Goal: Information Seeking & Learning: Learn about a topic

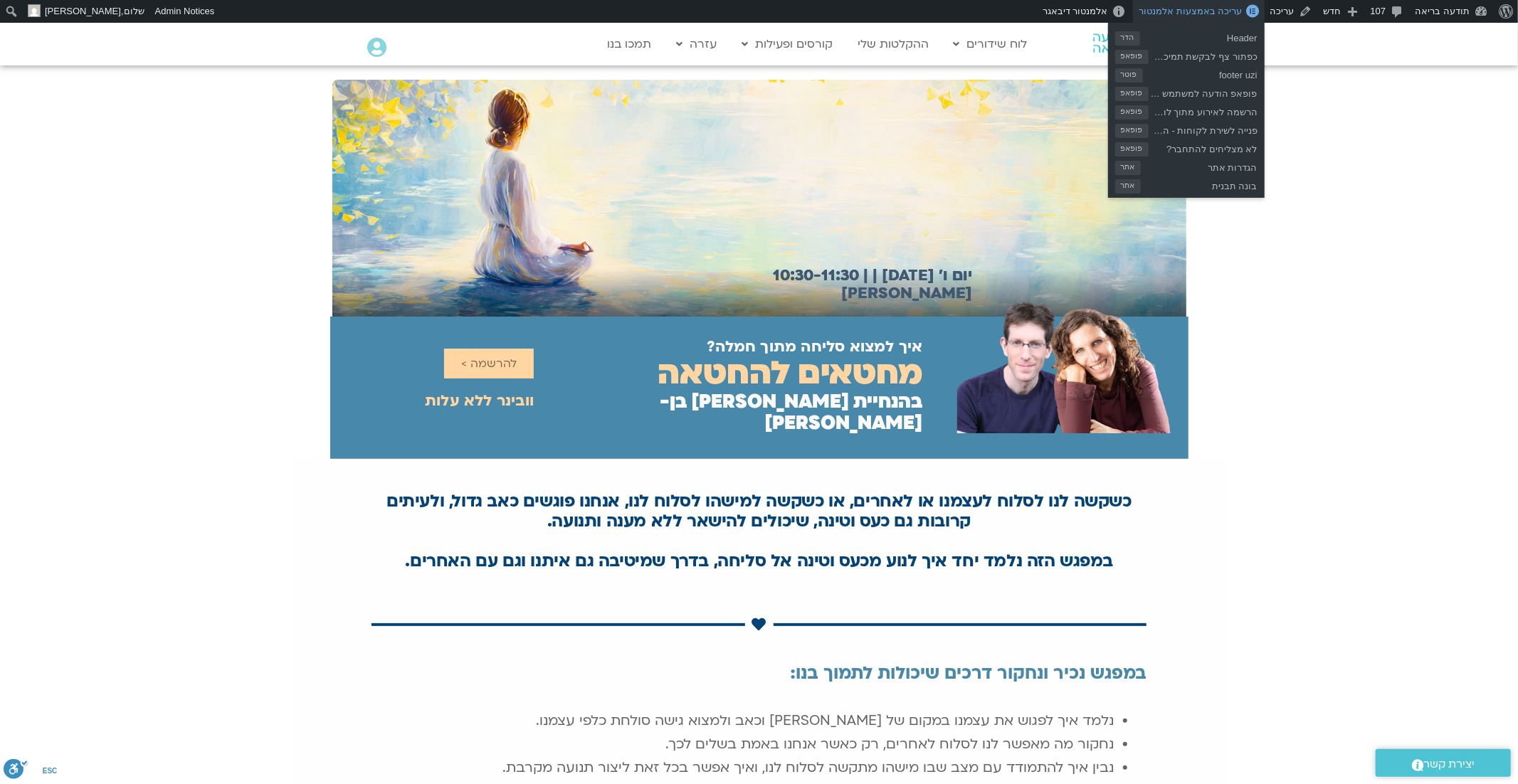
click at [1220, 11] on span "עריכה באמצעות אלמנטור" at bounding box center [1190, 11] width 103 height 11
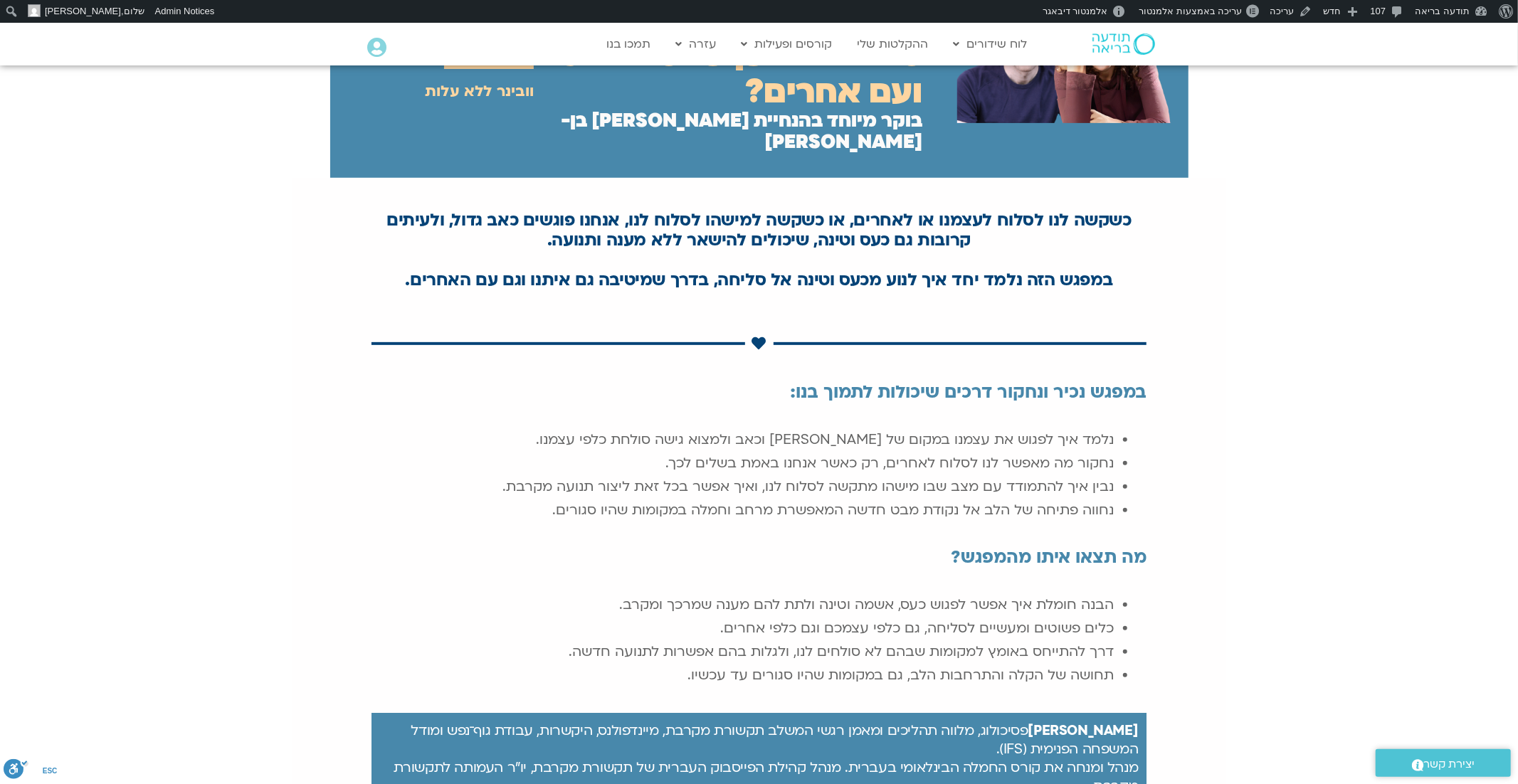
scroll to position [338, 0]
click at [1288, 353] on div "כשקשה לנו לסלוח לעצמנו או לאחרים, או כשקשה למישהו לסלוח לנו, אנחנו פוגשים כאב ג…" at bounding box center [759, 710] width 1518 height 1063
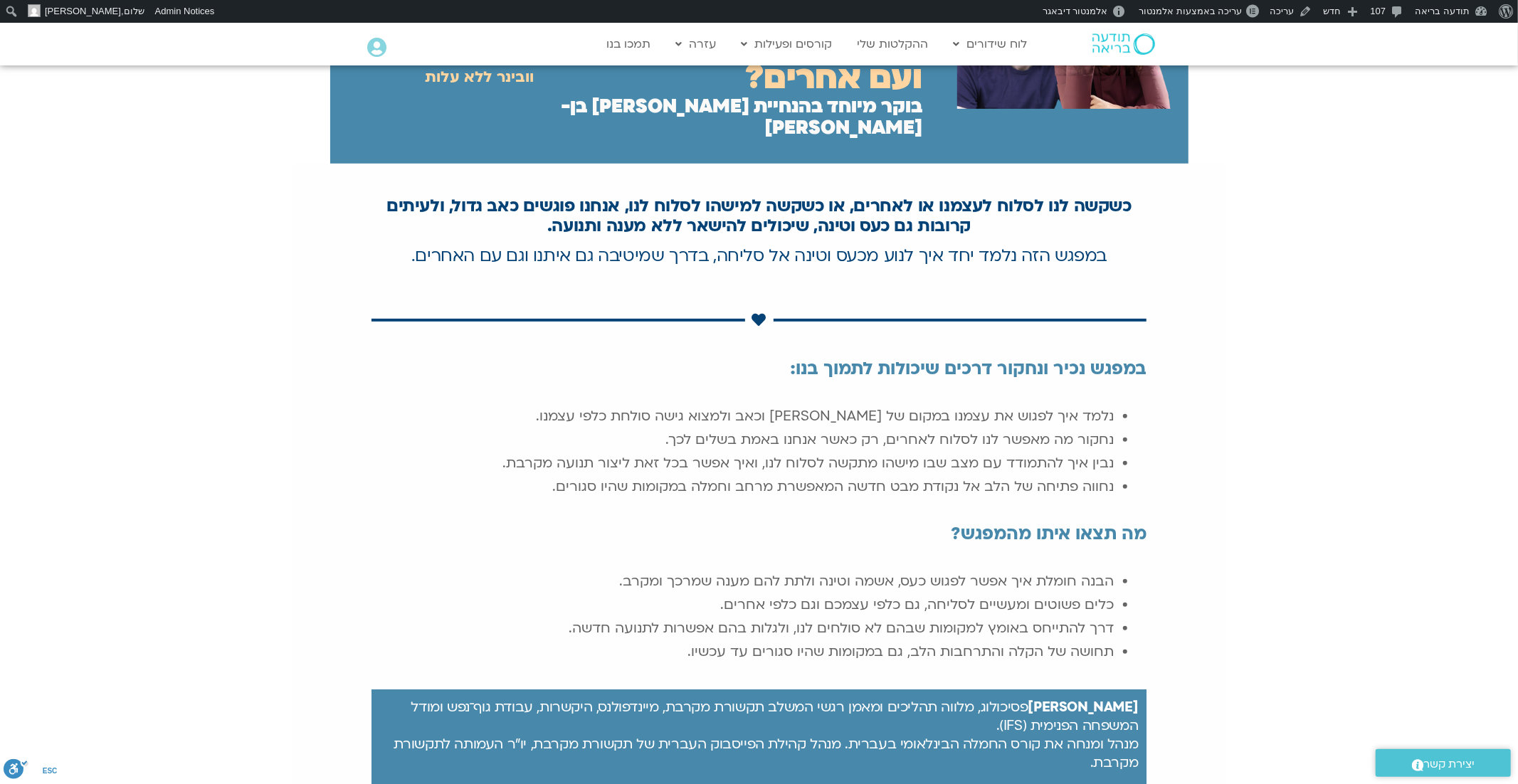
scroll to position [358, 0]
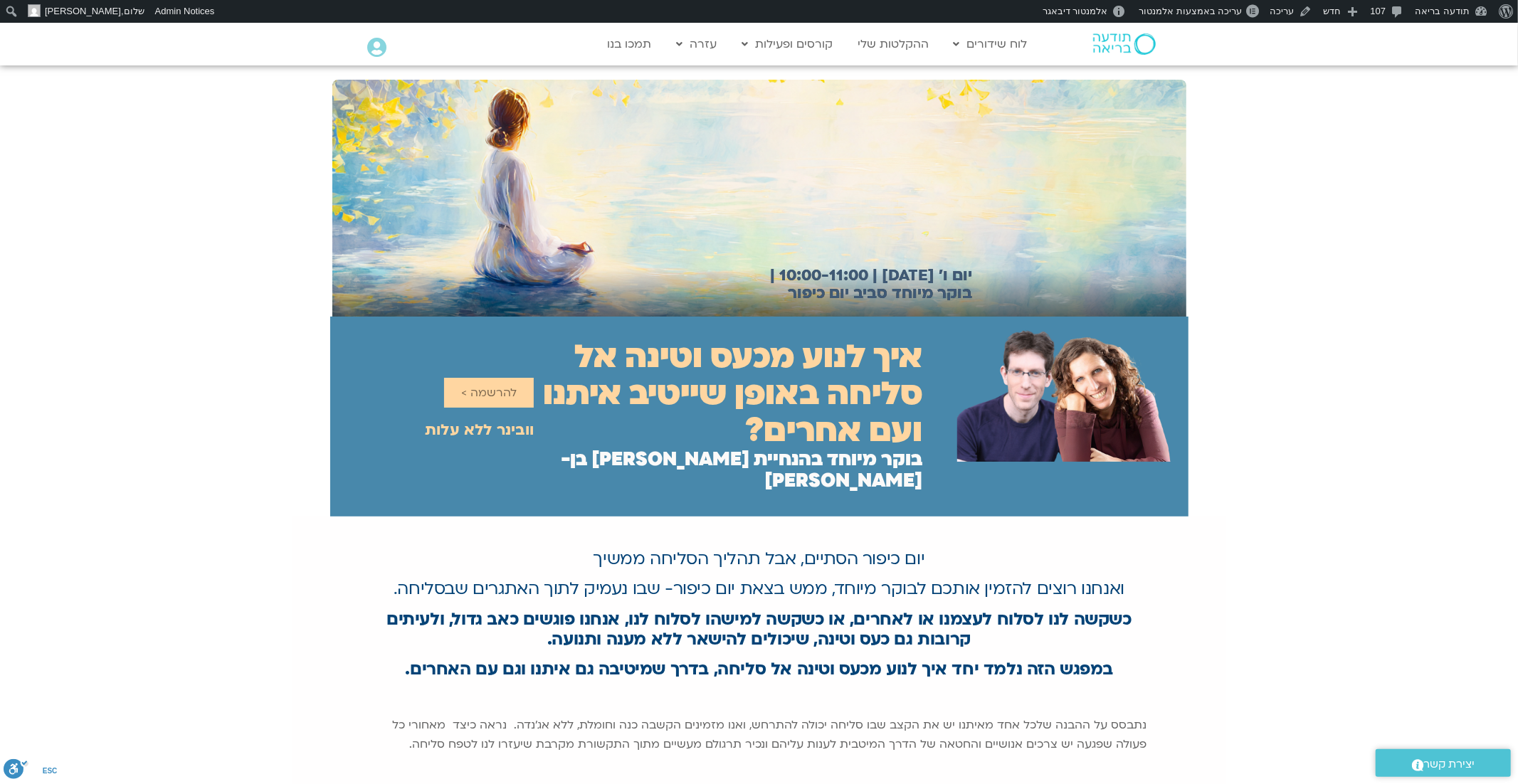
click at [1107, 41] on img at bounding box center [1124, 44] width 63 height 21
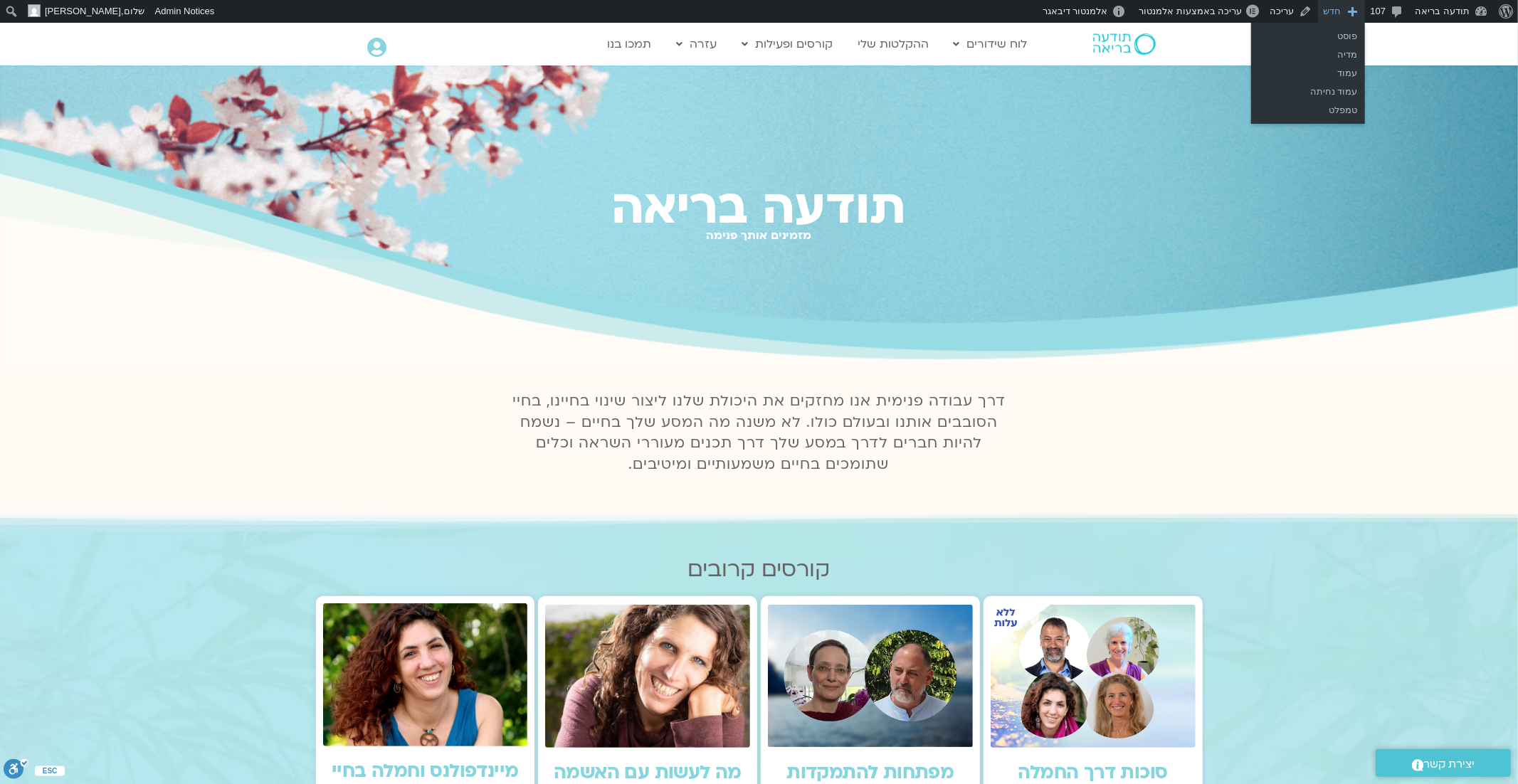
click at [1353, 15] on span "סרגל כלים" at bounding box center [1353, 10] width 15 height 20
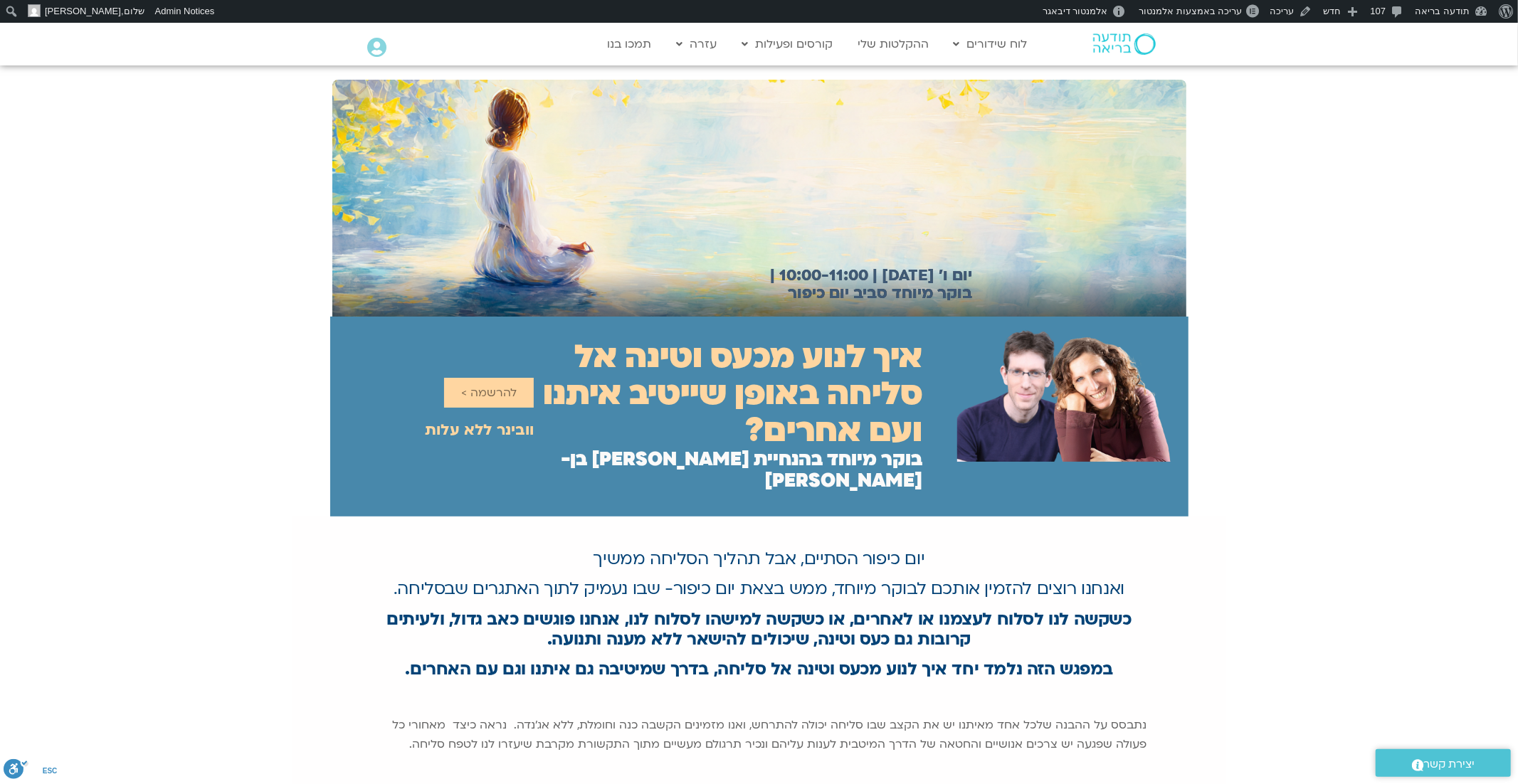
click at [854, 354] on h2 "איך לנוע מכעס וטינה אל סליחה באופן שייטיב איתנו ועם אחרים?" at bounding box center [728, 394] width 389 height 111
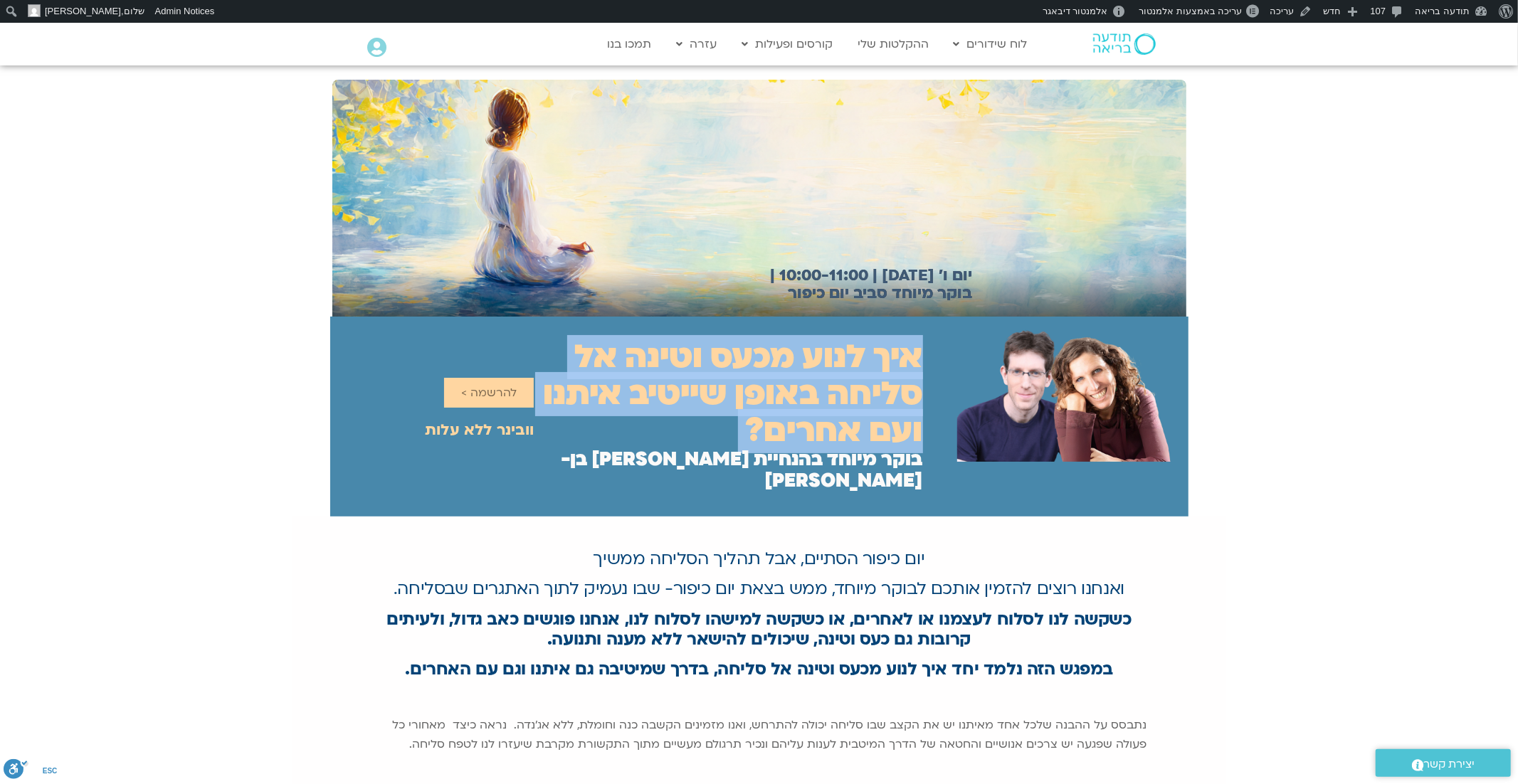
click at [854, 354] on h2 "איך לנוע מכעס וטינה אל סליחה באופן שייטיב איתנו ועם אחרים?" at bounding box center [728, 394] width 389 height 111
copy div "איך לנוע מכעס וטינה אל סליחה באופן שייטיב איתנו ועם אחרים?"
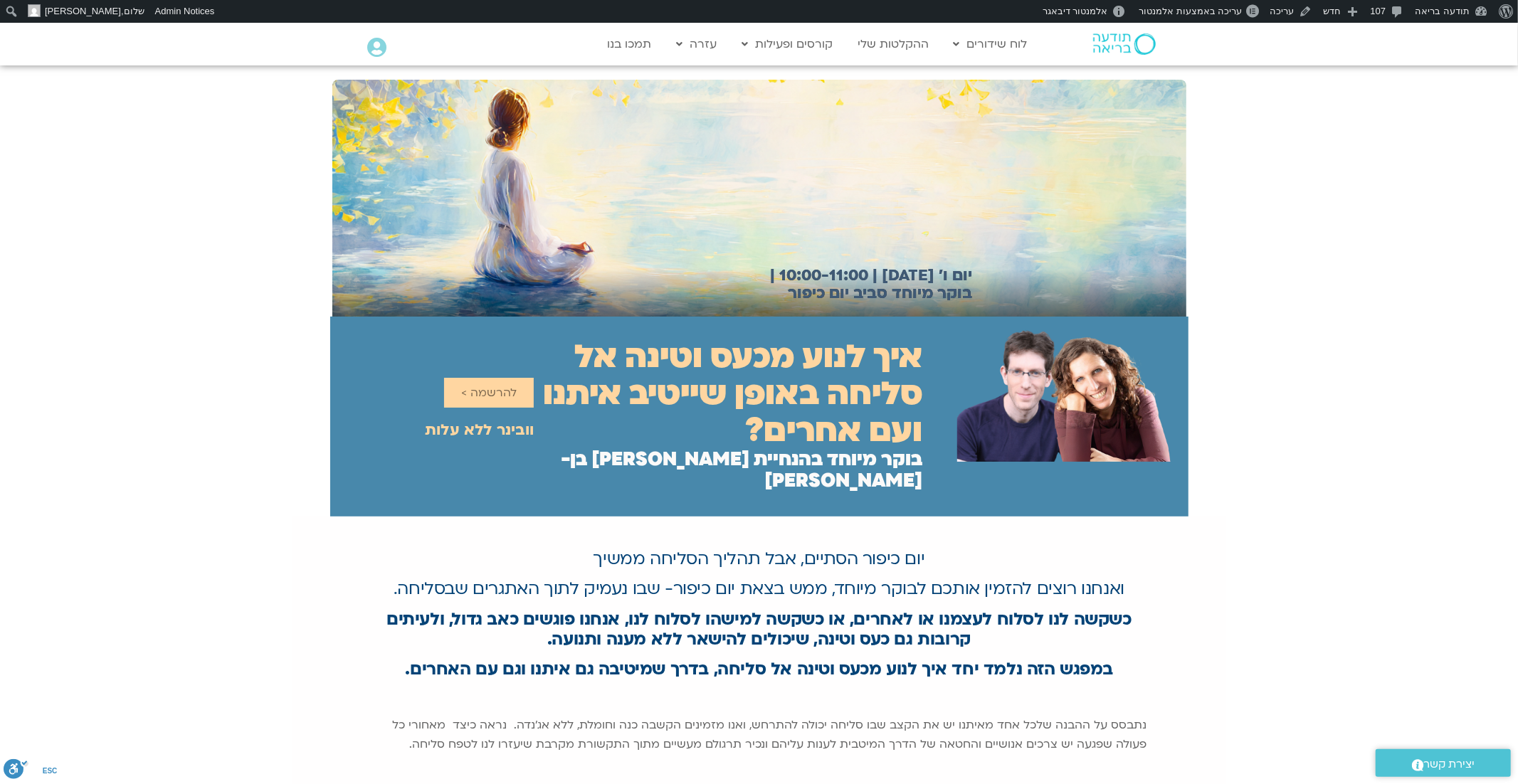
click at [1386, 306] on div "יום ו׳ [DATE] | 10:00-11:00 | בוקר מיוחד סביב יום כיפור" at bounding box center [759, 191] width 1518 height 251
click at [913, 276] on h2 "יום ו׳ [DATE] | 10:00-11:00 | בוקר מיוחד סביב יום כיפור" at bounding box center [860, 284] width 224 height 35
copy div "יום ו׳ [DATE] | 10:00-11:00 | בוקר מיוחד סביב יום כיפור"
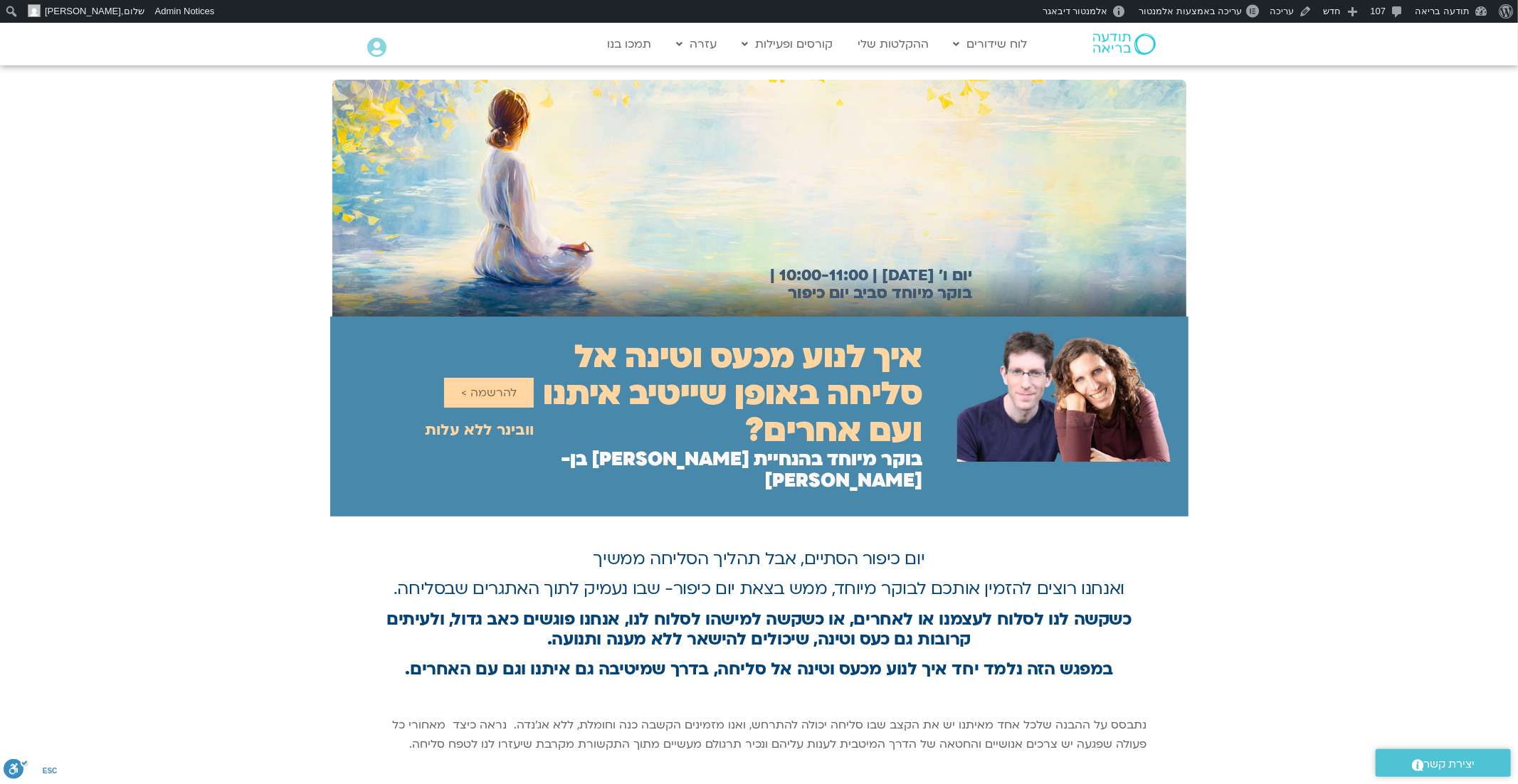
click at [787, 449] on h2 "בוקר מיוחד בהנחיית [PERSON_NAME] בן-[PERSON_NAME]" at bounding box center [728, 470] width 389 height 43
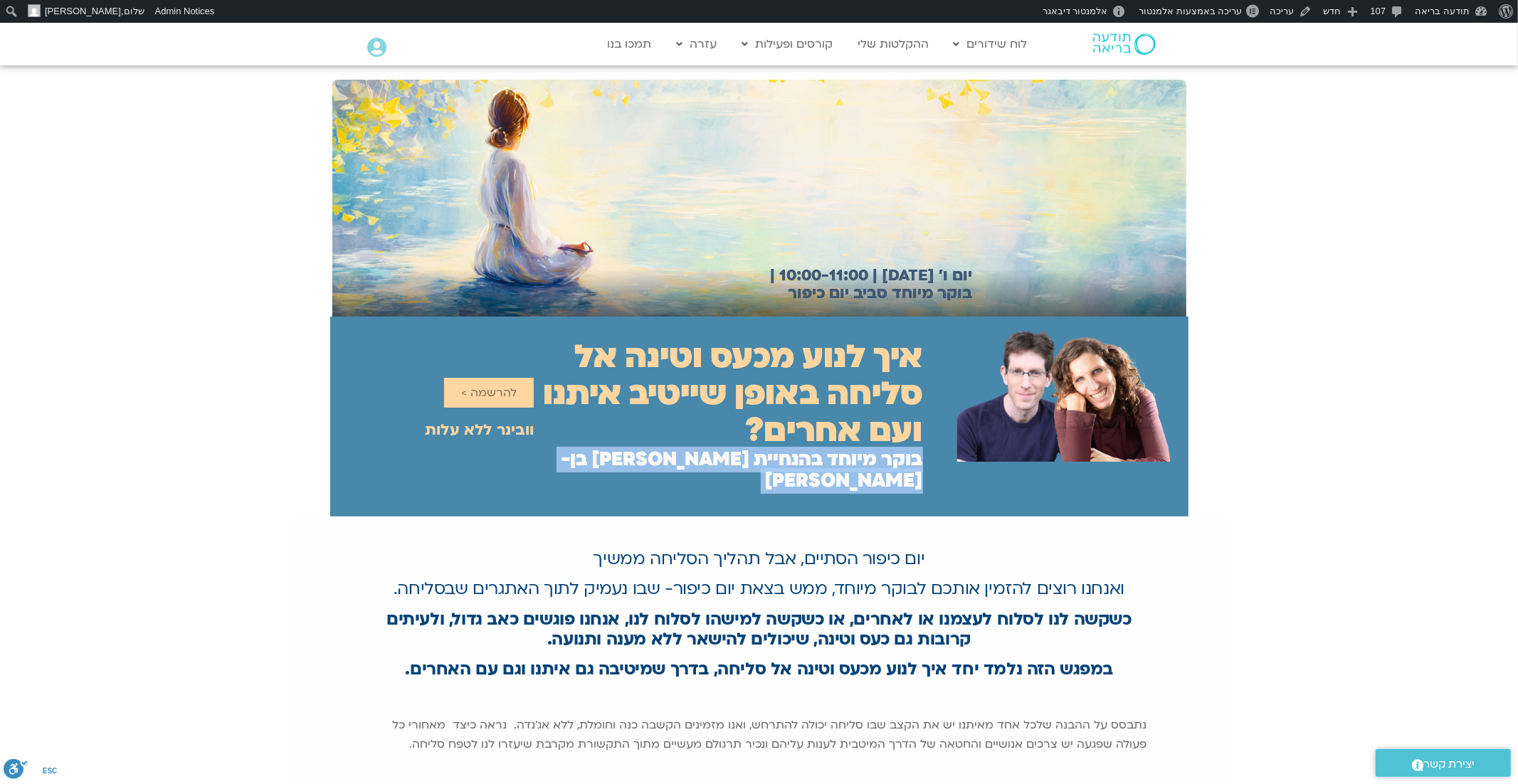
click at [787, 449] on h2 "בוקר מיוחד בהנחיית שאנייה כהן בן-חיים וערן טייכר" at bounding box center [728, 470] width 389 height 43
copy div "בוקר מיוחד בהנחיית שאנייה כהן בן-חיים וערן טייכר יום ו׳ 03.10/25 | 10:00-11:00 …"
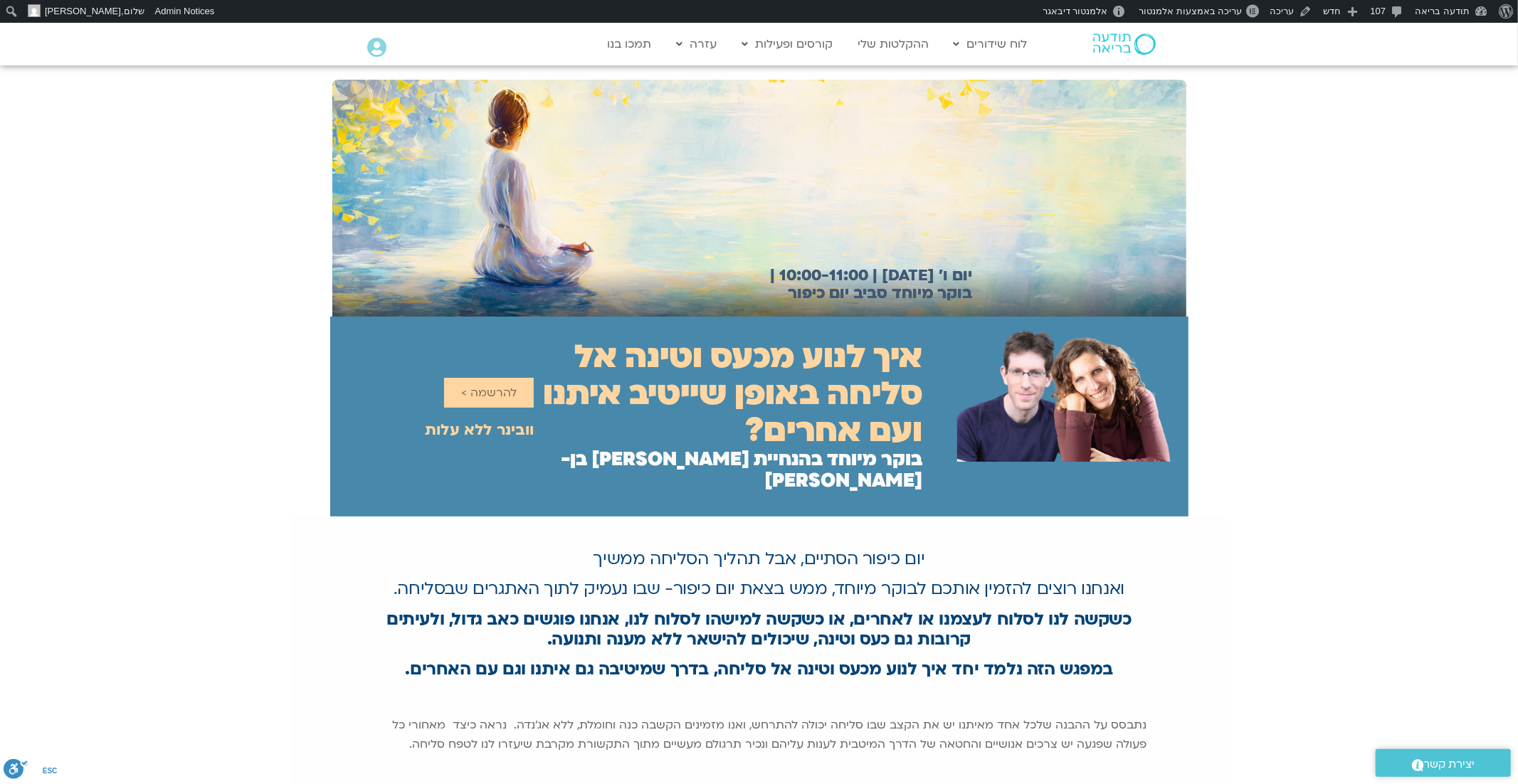
click at [1287, 277] on div "יום ו׳ 03.10.25 | 10:00-11:00 | בוקר מיוחד סביב יום כיפור" at bounding box center [759, 191] width 1518 height 251
click at [1295, 8] on link "עריכה" at bounding box center [1291, 11] width 54 height 23
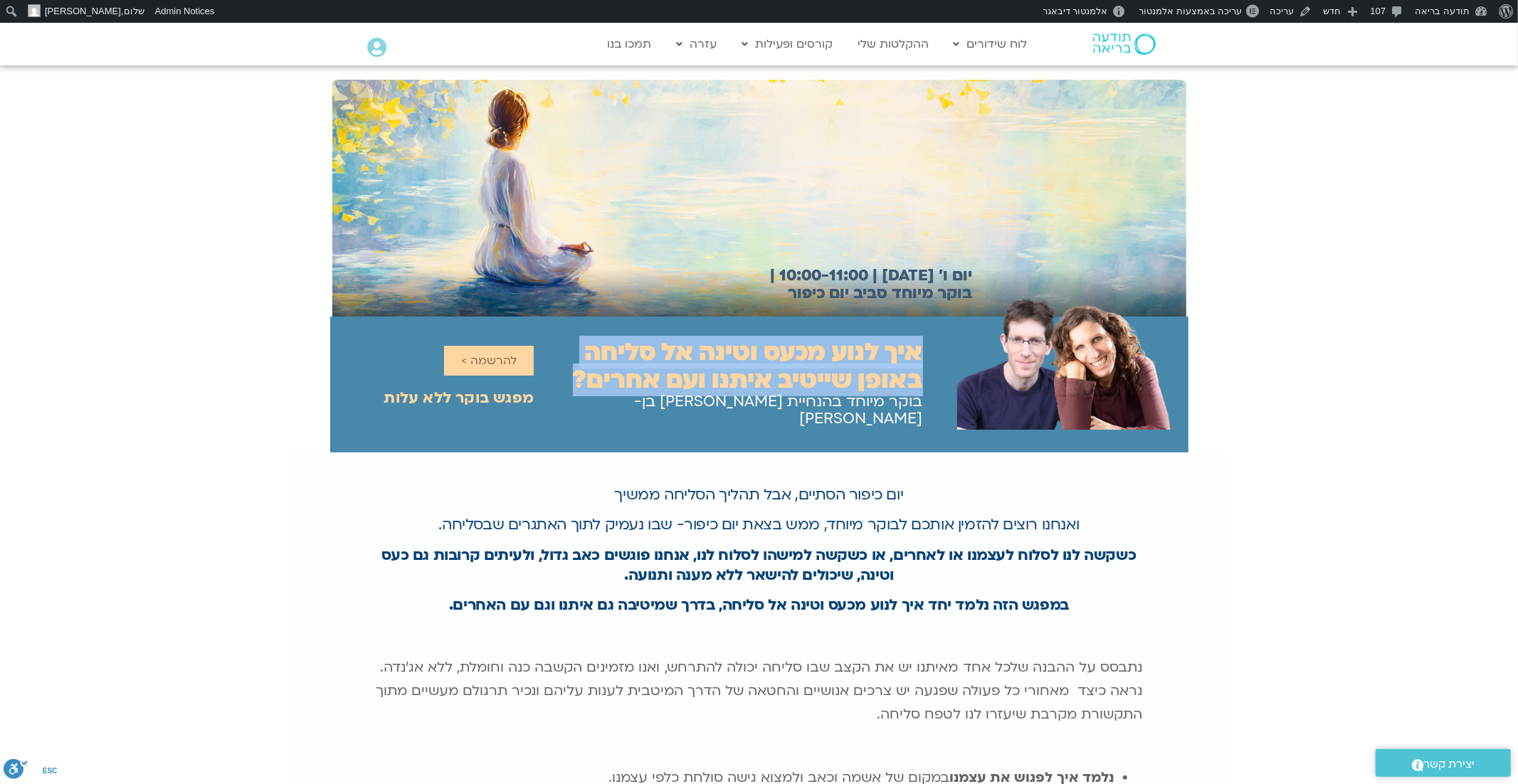
drag, startPoint x: 920, startPoint y: 355, endPoint x: 577, endPoint y: 384, distance: 344.2
click at [575, 384] on h2 "איך לנוע מכעס וטינה אל סליחה באופן שייטיב איתנו ועם אחרים?" at bounding box center [728, 366] width 389 height 55
copy h2 "איך לנוע מכעס וטינה אל סליחה באופן שייטיב איתנו ועם אחרים?"
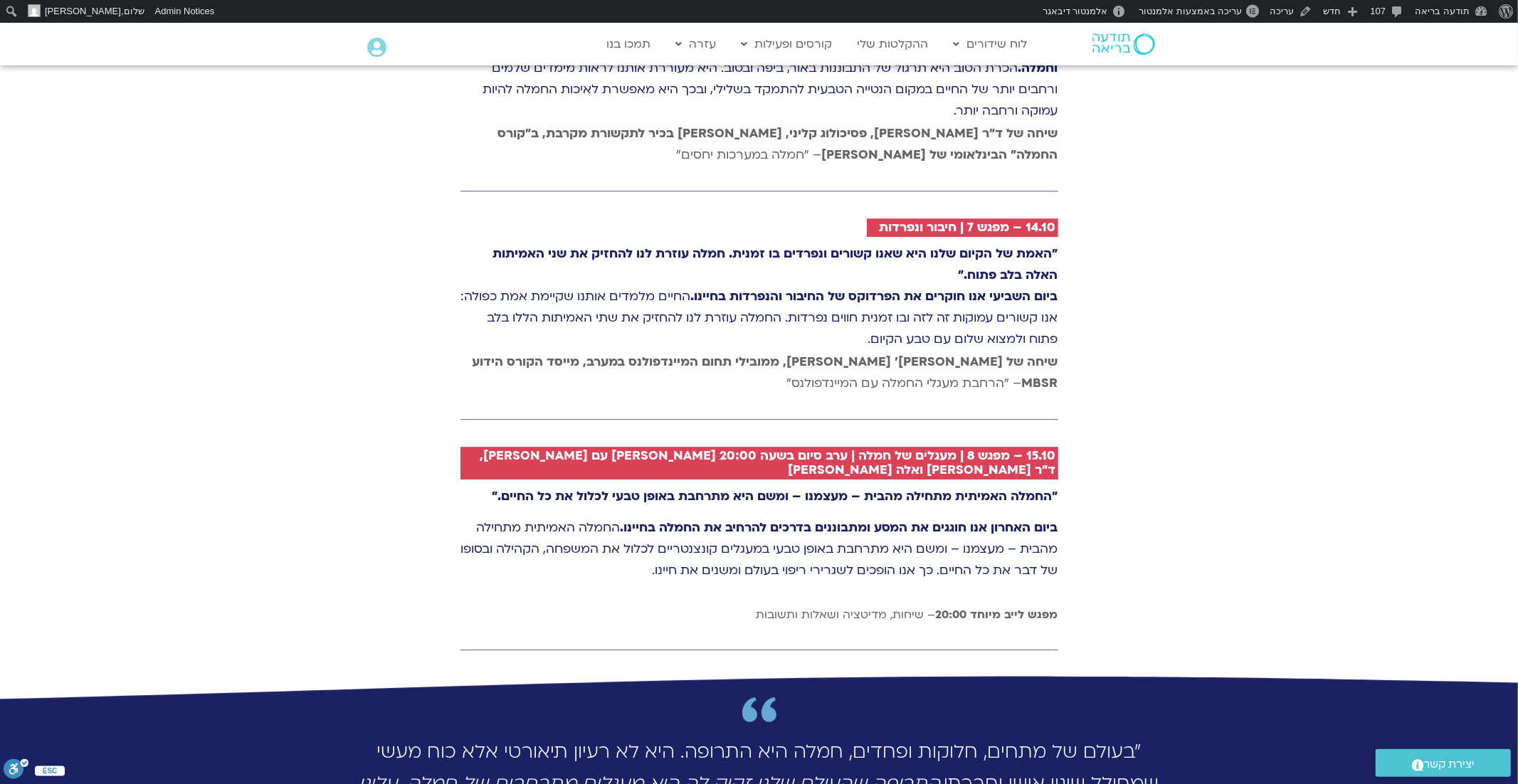
scroll to position [3385, 0]
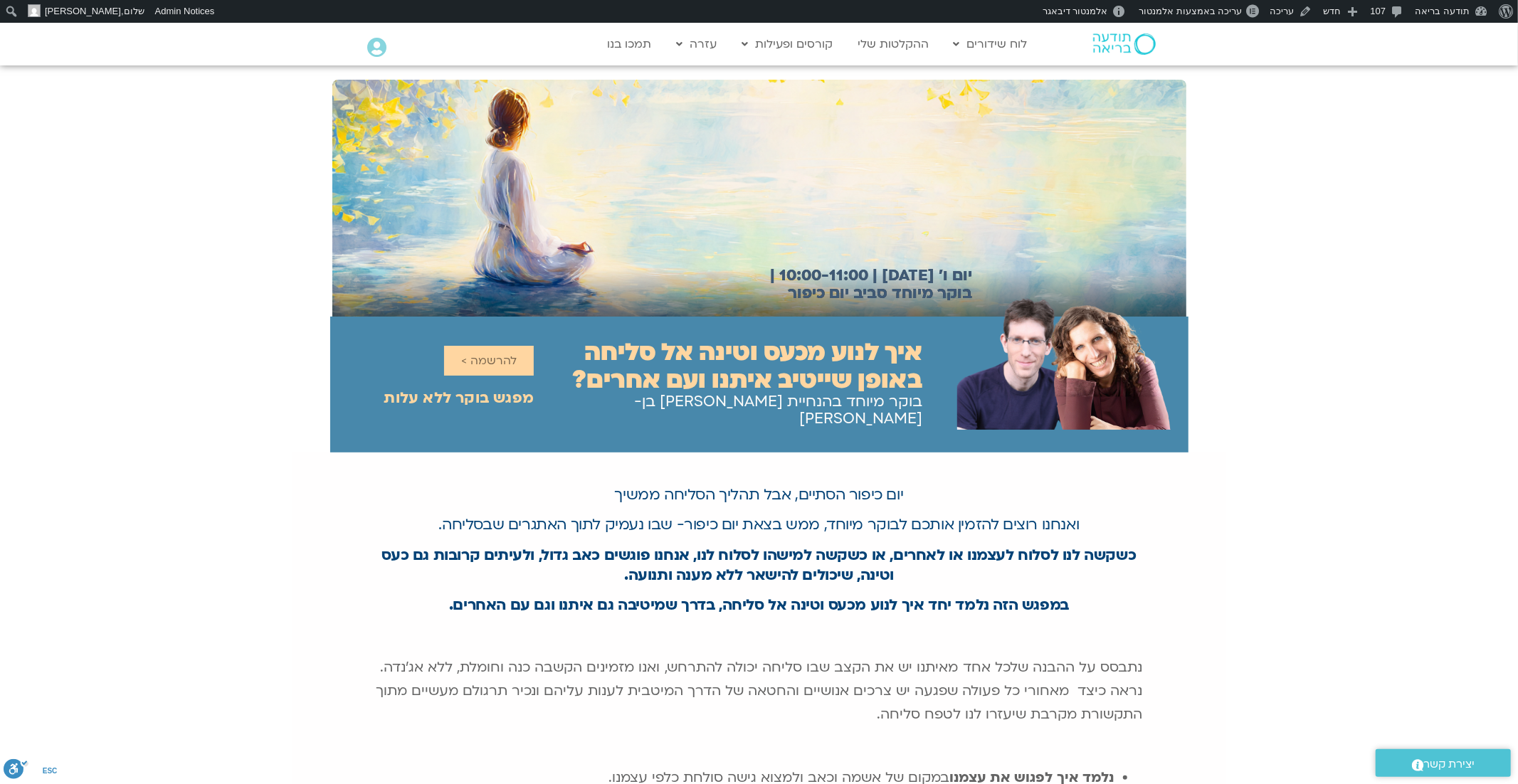
drag, startPoint x: 1003, startPoint y: 514, endPoint x: 429, endPoint y: 516, distance: 574.0
click at [429, 516] on p "ואנחנו רוצים להזמין אותכם לבוקר מיוחד, ממש בצאת יום כיפור- שבו נעמיק לתוך האתגר…" at bounding box center [760, 525] width 767 height 20
copy p "להזמין אותכם לבוקר מיוחד, ממש בצאת יום כיפור- שבו נעמיק לתוך האתגרים שבסליחה."
click at [809, 485] on p "יום כיפור הסתיים, אבל תהליך הסליחה ממשיך" at bounding box center [760, 495] width 767 height 20
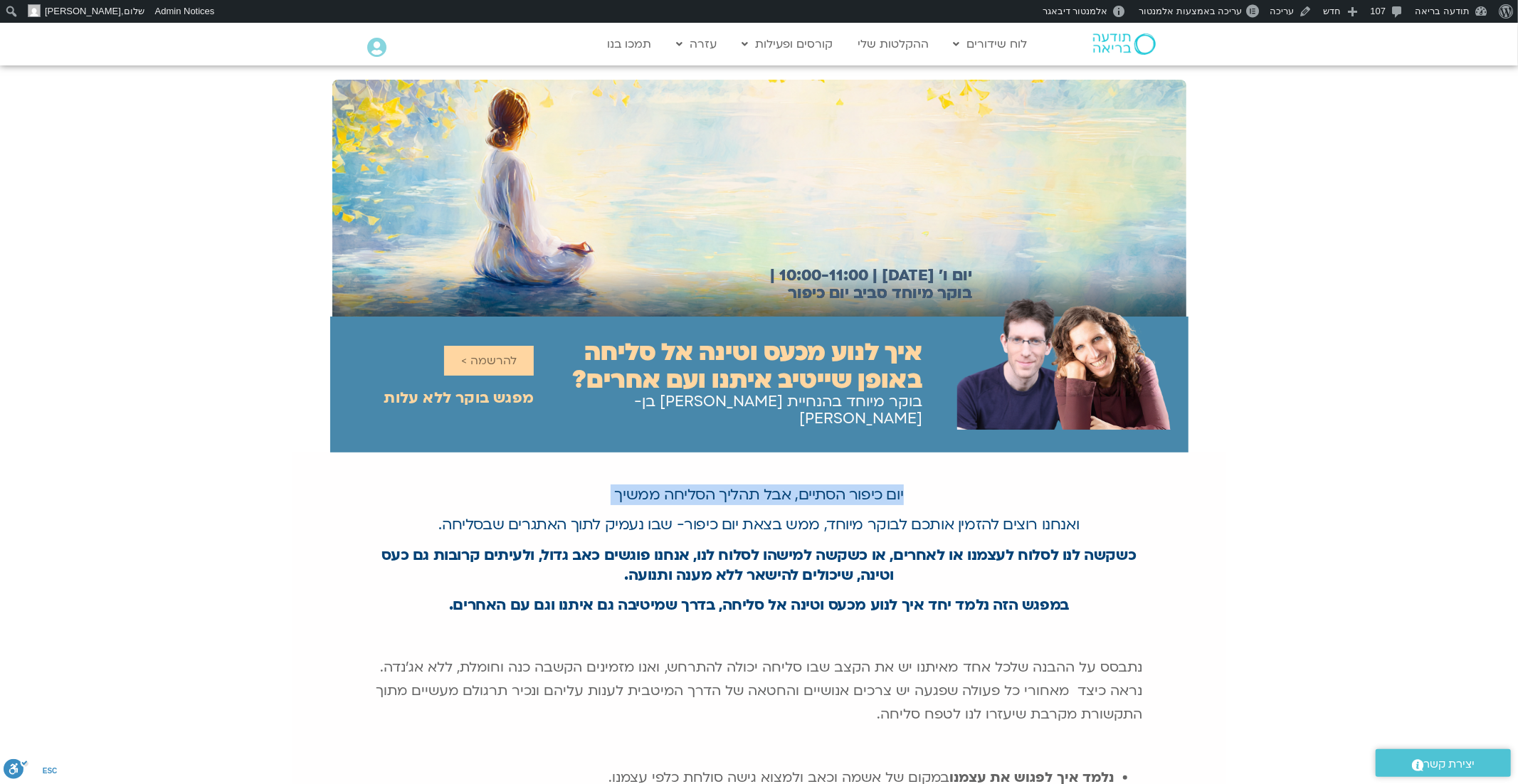
click at [809, 485] on p "יום כיפור הסתיים, אבל תהליך הסליחה ממשיך" at bounding box center [760, 495] width 767 height 20
click at [776, 595] on b "במפגש הזה נלמד יחד איך לנוע מכעס וטינה אל סליחה, בדרך שמיטיבה גם איתנו וגם עם ה…" at bounding box center [758, 605] width 620 height 21
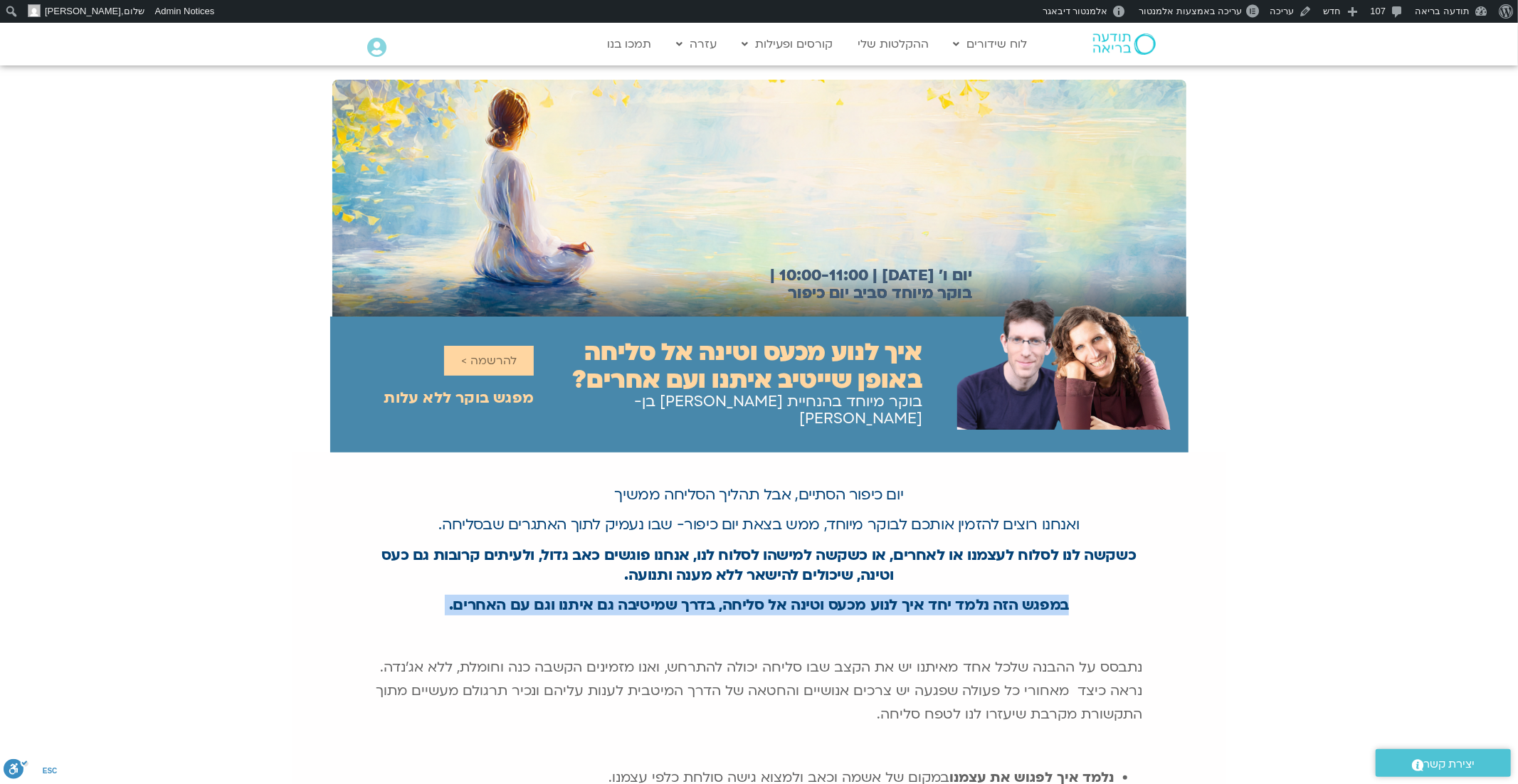
click at [776, 595] on b "במפגש הזה נלמד יחד איך לנוע מכעס וטינה אל סליחה, בדרך שמיטיבה גם איתנו וגם עם ה…" at bounding box center [758, 605] width 620 height 21
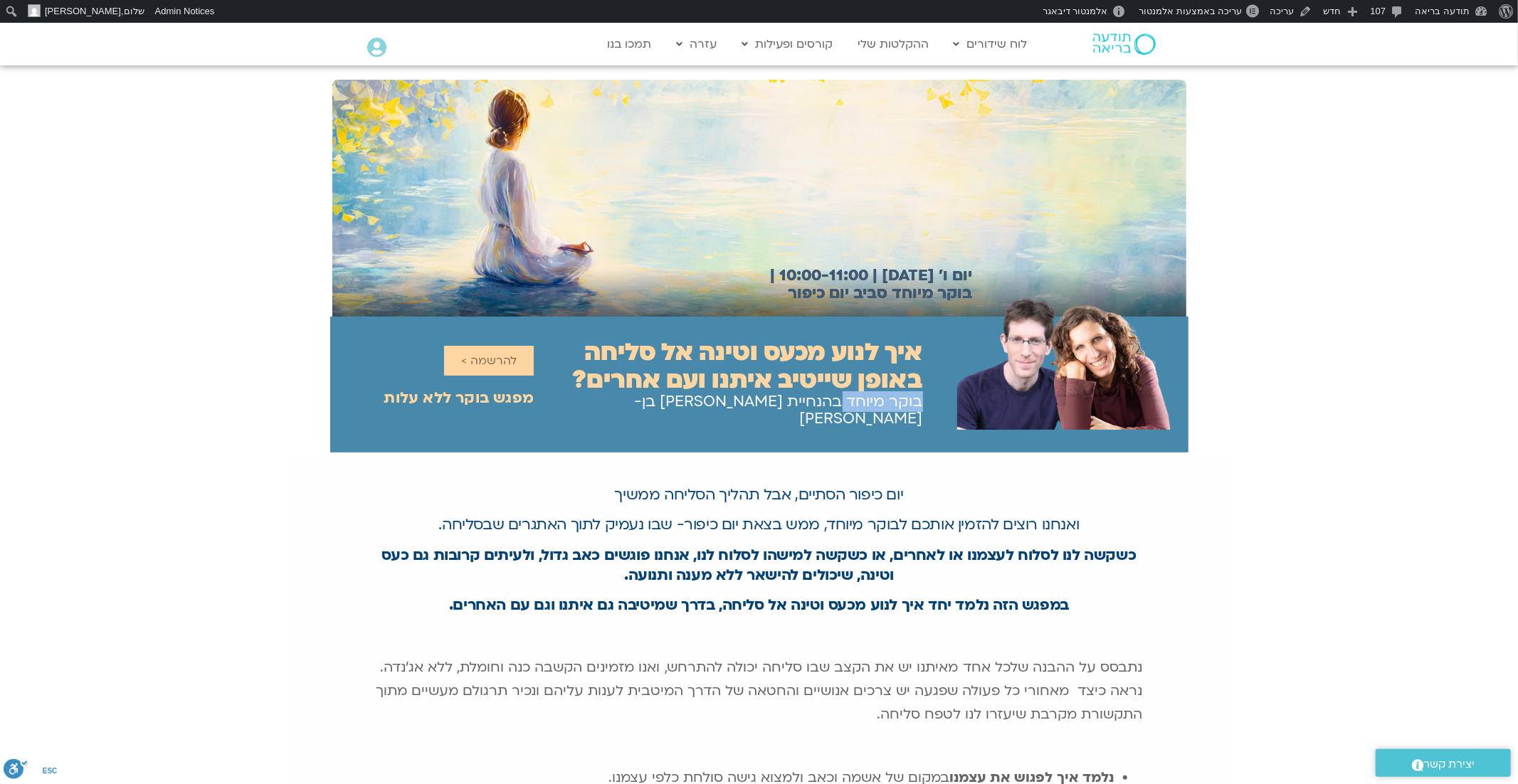
drag, startPoint x: 919, startPoint y: 405, endPoint x: 839, endPoint y: 409, distance: 80.1
click at [839, 409] on h2 "בוקר מיוחד בהנחיית [PERSON_NAME] בן-[PERSON_NAME]" at bounding box center [728, 410] width 389 height 34
click at [970, 291] on img at bounding box center [1073, 332] width 231 height 194
click at [924, 296] on h2 "יום ו׳ [DATE] | 10:00-11:00 | בוקר מיוחד סביב יום כיפור" at bounding box center [860, 284] width 224 height 35
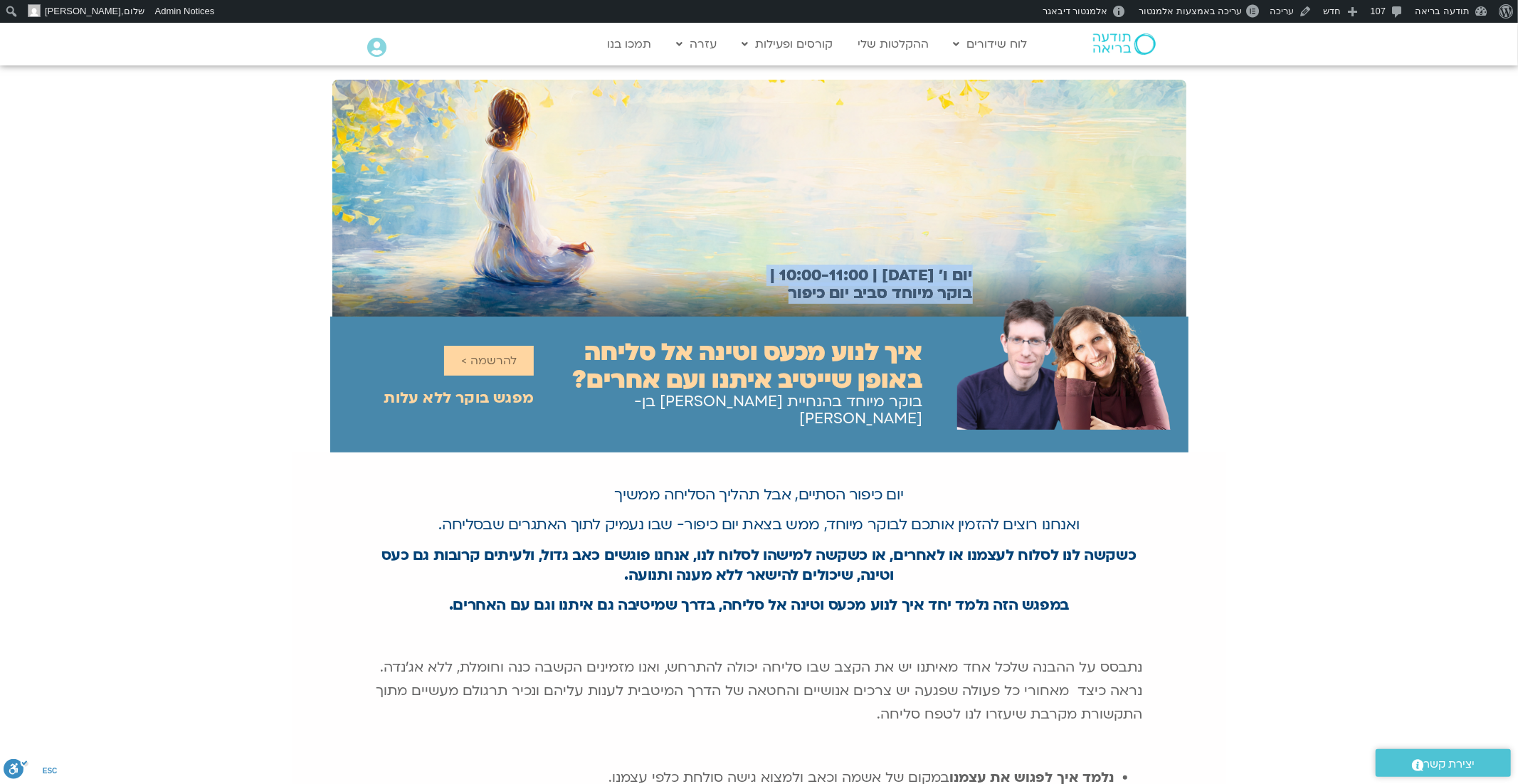
click at [924, 296] on h2 "יום ו׳ [DATE] | 10:00-11:00 | בוקר מיוחד סביב יום כיפור" at bounding box center [860, 284] width 224 height 35
click at [843, 299] on h2 "יום ו׳ [DATE] | 10:00-11:00 | בוקר מיוחד סביב יום כיפור" at bounding box center [860, 284] width 224 height 35
drag, startPoint x: 782, startPoint y: 292, endPoint x: 950, endPoint y: 290, distance: 168.0
click at [949, 290] on h2 "יום ו׳ [DATE] | 10:00-11:00 | בוקר מיוחד סביב יום כיפור" at bounding box center [860, 284] width 224 height 35
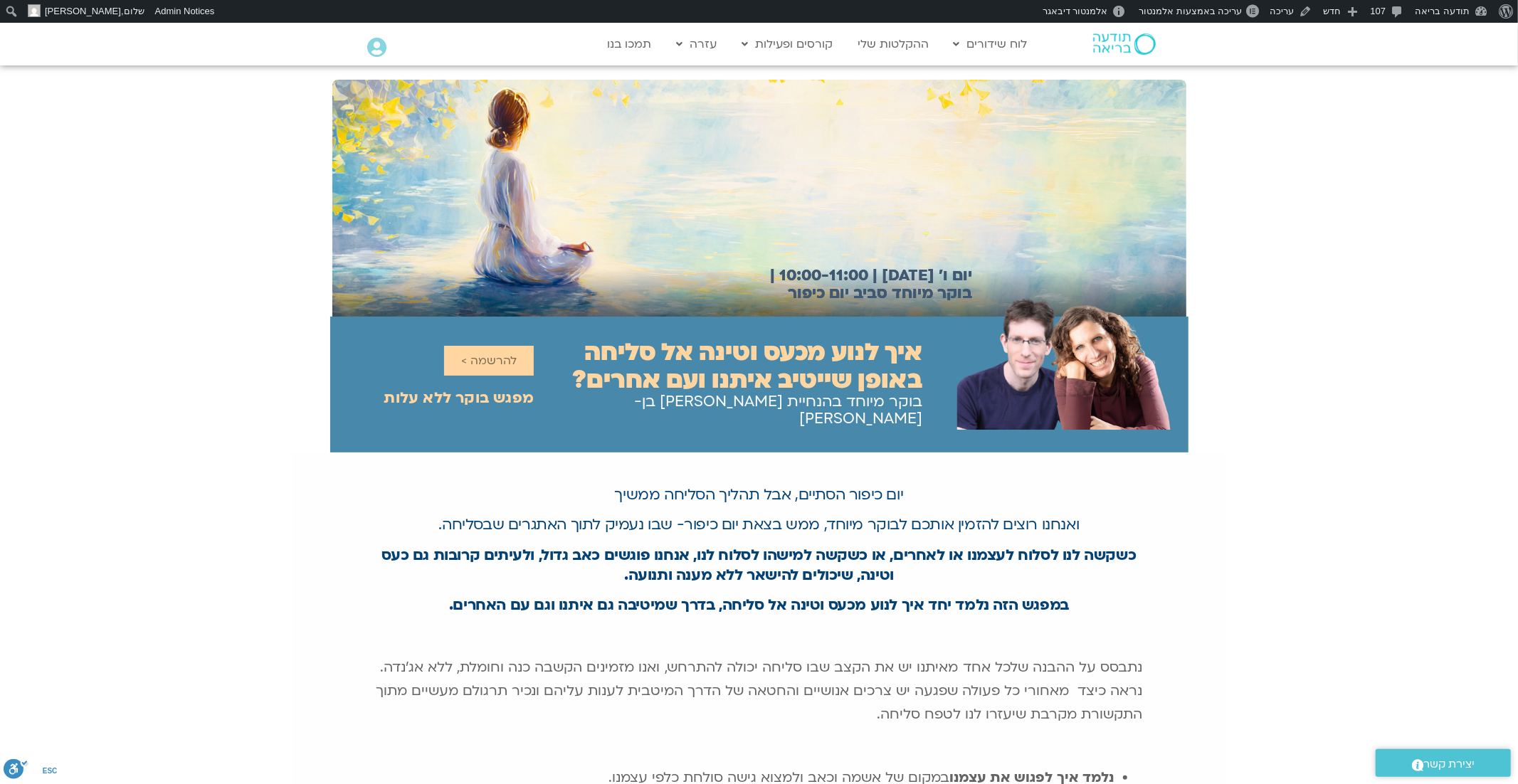
copy h2 "בוקר מיוחד סביב יום כיפור"
